Goal: Task Accomplishment & Management: Manage account settings

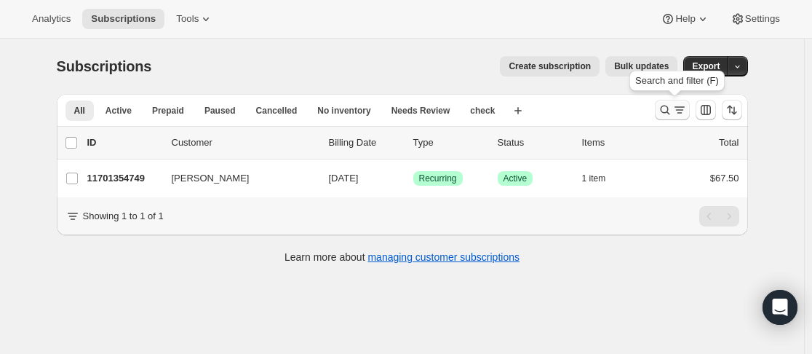
click at [668, 111] on icon "Search and filter results" at bounding box center [665, 110] width 15 height 15
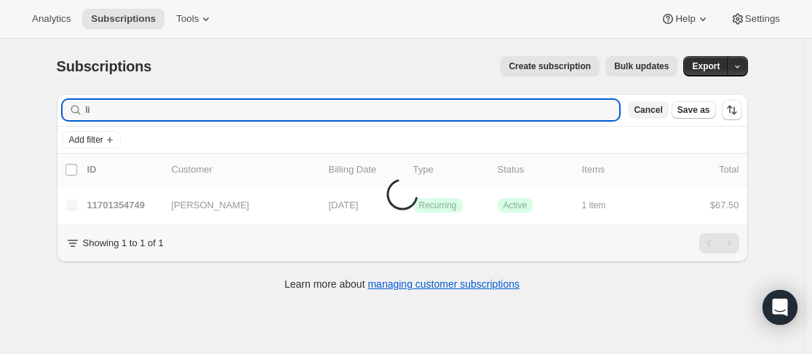
type input "l"
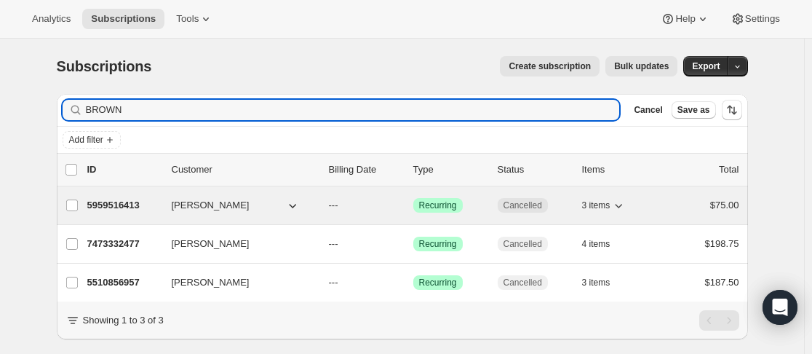
type input "BROWN"
click at [160, 210] on p "5959516413" at bounding box center [123, 205] width 73 height 15
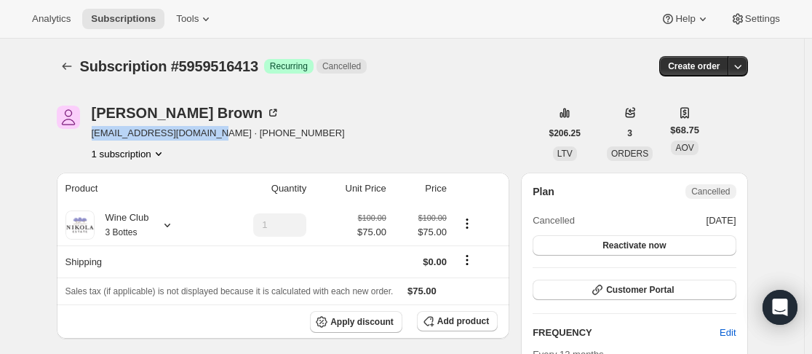
drag, startPoint x: 97, startPoint y: 135, endPoint x: 215, endPoint y: 135, distance: 118.7
click at [215, 135] on div "[PERSON_NAME] [EMAIL_ADDRESS][DOMAIN_NAME] · [PHONE_NUMBER] 1 subscription" at bounding box center [299, 133] width 484 height 55
copy span "[EMAIL_ADDRESS][DOMAIN_NAME]"
click at [357, 112] on div "[PERSON_NAME] [EMAIL_ADDRESS][DOMAIN_NAME] · [PHONE_NUMBER] 1 subscription" at bounding box center [299, 133] width 484 height 55
